Goal: Task Accomplishment & Management: Complete application form

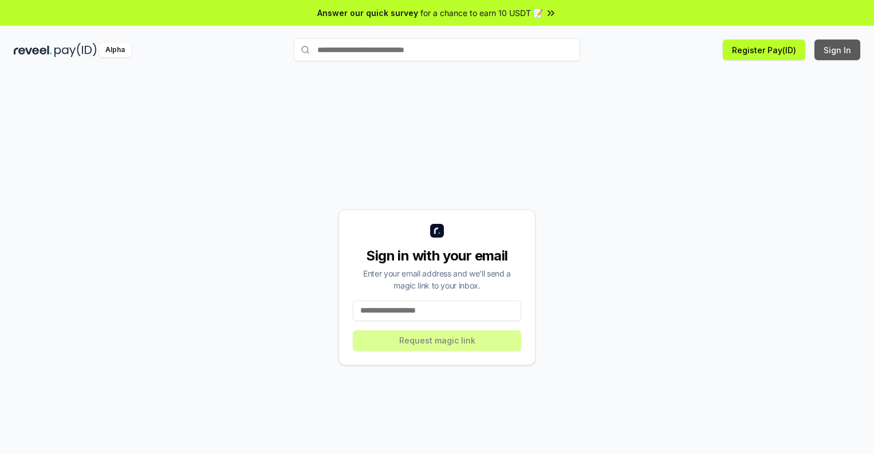
click at [838, 50] on button "Sign In" at bounding box center [837, 50] width 46 height 21
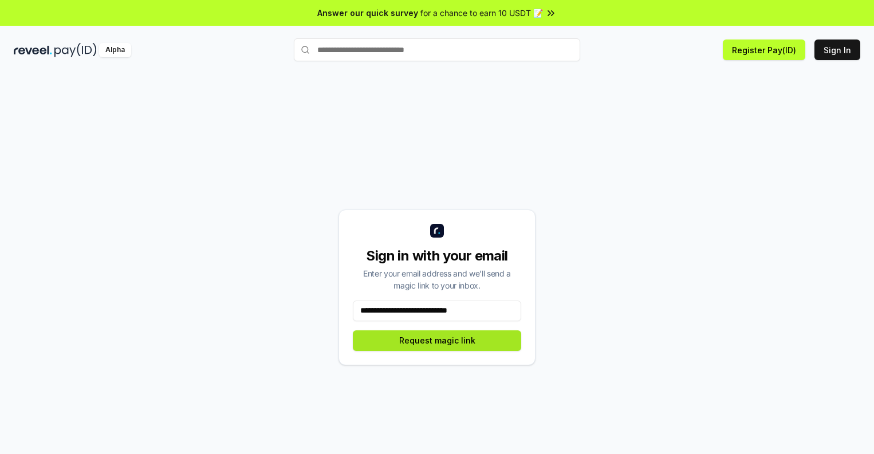
type input "**********"
click at [437, 340] on button "Request magic link" at bounding box center [437, 340] width 168 height 21
